Goal: Information Seeking & Learning: Learn about a topic

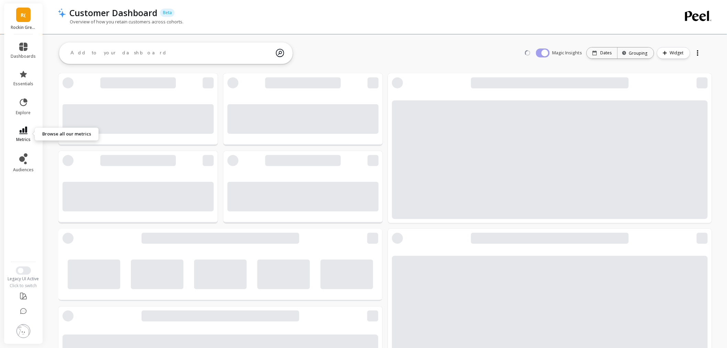
click at [16, 136] on link "metrics" at bounding box center [23, 135] width 25 height 16
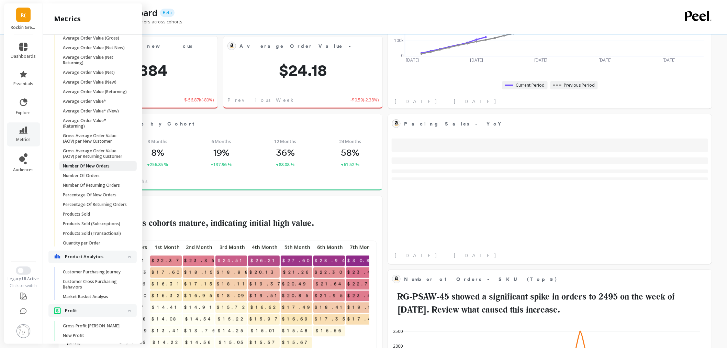
scroll to position [410, 0]
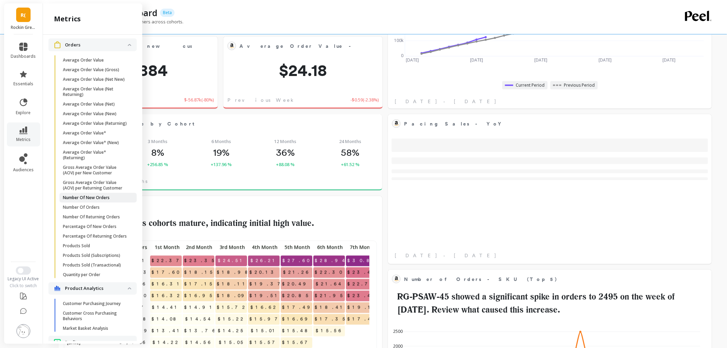
click at [95, 200] on p "Number Of New Orders" at bounding box center [86, 198] width 47 height 6
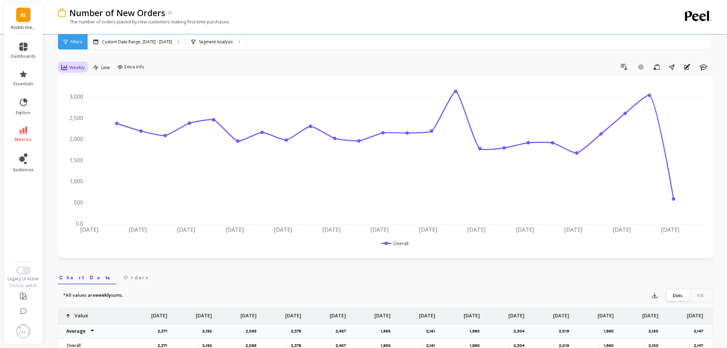
click at [80, 69] on span "Weekly" at bounding box center [76, 67] width 15 height 7
click at [69, 95] on div "Daily" at bounding box center [83, 96] width 39 height 7
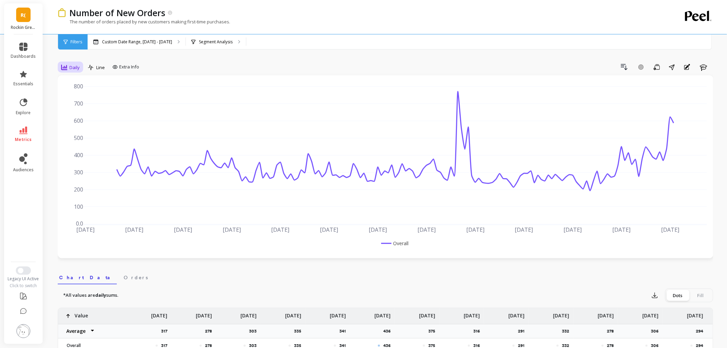
click at [65, 64] on div at bounding box center [64, 68] width 6 height 8
click at [81, 112] on div "Weekly" at bounding box center [83, 109] width 39 height 7
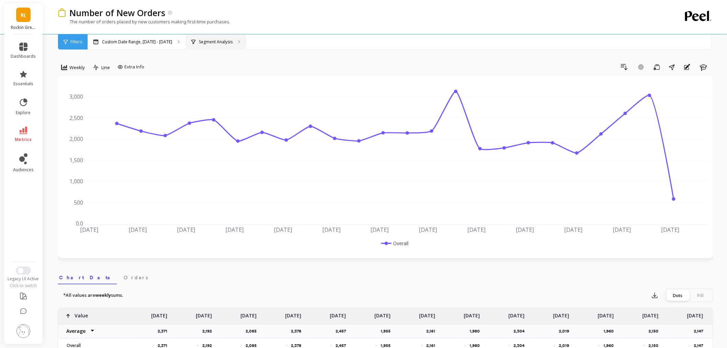
click at [194, 37] on div "Segment Analysis" at bounding box center [216, 41] width 60 height 15
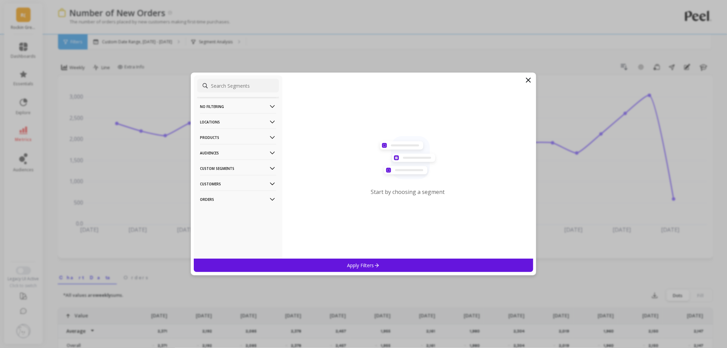
click at [229, 121] on p "Locations" at bounding box center [238, 122] width 76 height 18
click at [229, 146] on div "Countries" at bounding box center [238, 147] width 82 height 11
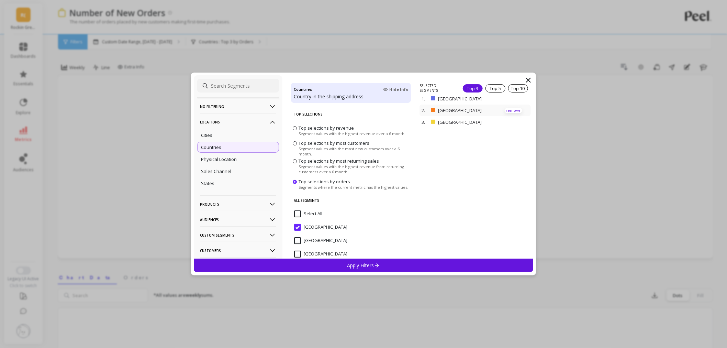
click at [509, 111] on p "remove" at bounding box center [514, 110] width 18 height 5
click at [509, 103] on p "remove" at bounding box center [514, 100] width 18 height 5
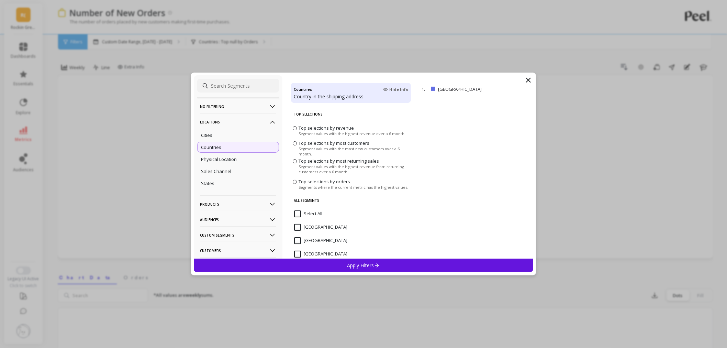
click at [413, 265] on div "Apply Filters" at bounding box center [364, 265] width 340 height 13
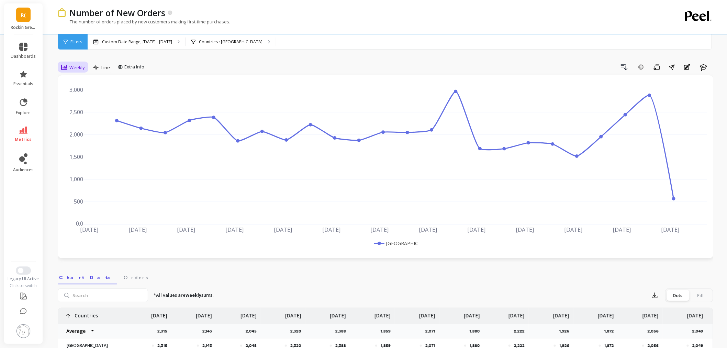
click at [73, 68] on span "Weekly" at bounding box center [76, 67] width 15 height 7
click at [73, 96] on div "Daily" at bounding box center [83, 96] width 39 height 7
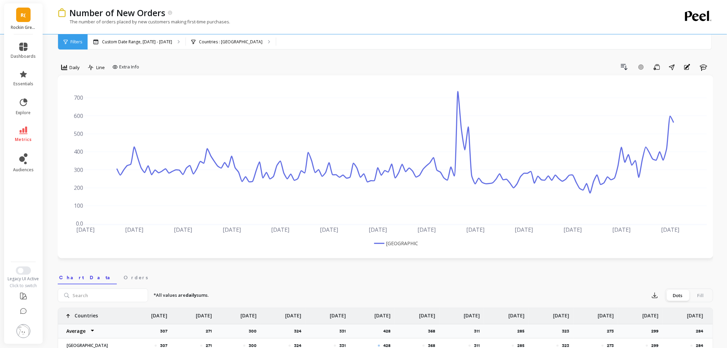
click at [15, 329] on li at bounding box center [23, 331] width 39 height 24
click at [23, 335] on img at bounding box center [24, 331] width 14 height 14
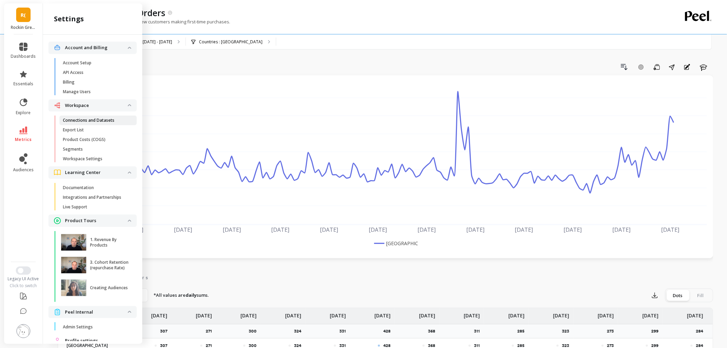
click at [109, 119] on p "Connections and Datasets" at bounding box center [89, 121] width 52 height 6
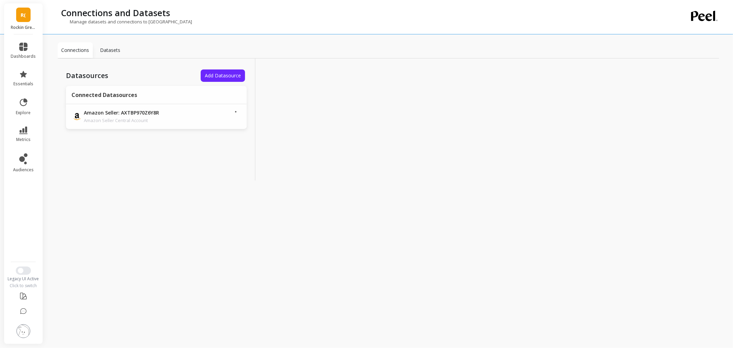
click at [113, 50] on p "Datasets" at bounding box center [110, 50] width 20 height 7
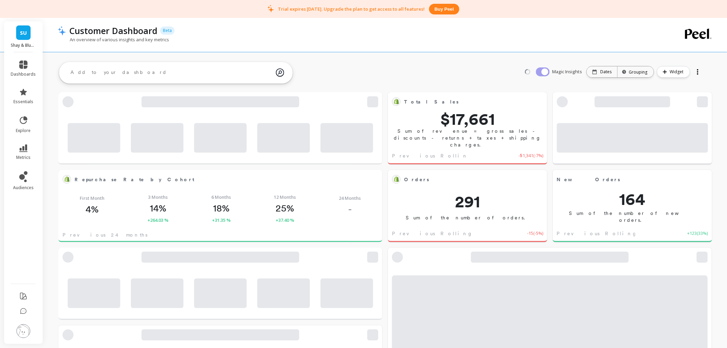
click at [25, 38] on link "SU" at bounding box center [23, 32] width 14 height 14
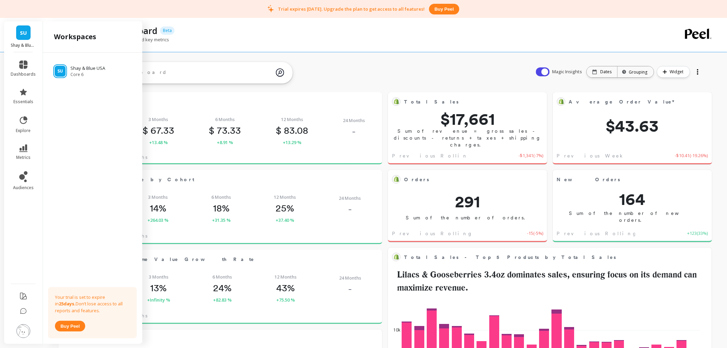
scroll to position [183, 298]
